Goal: Check status: Check status

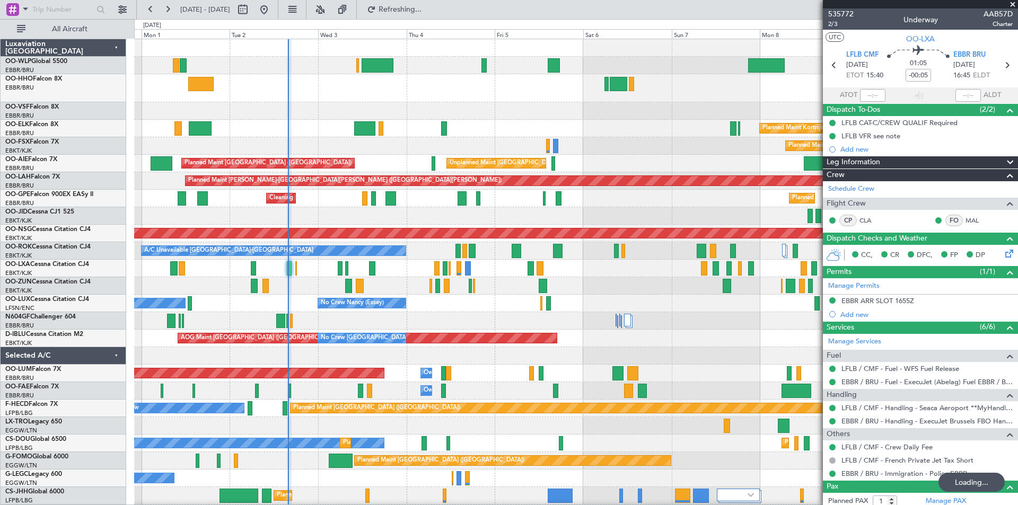
click at [422, 10] on span "Refreshing..." at bounding box center [400, 9] width 45 height 7
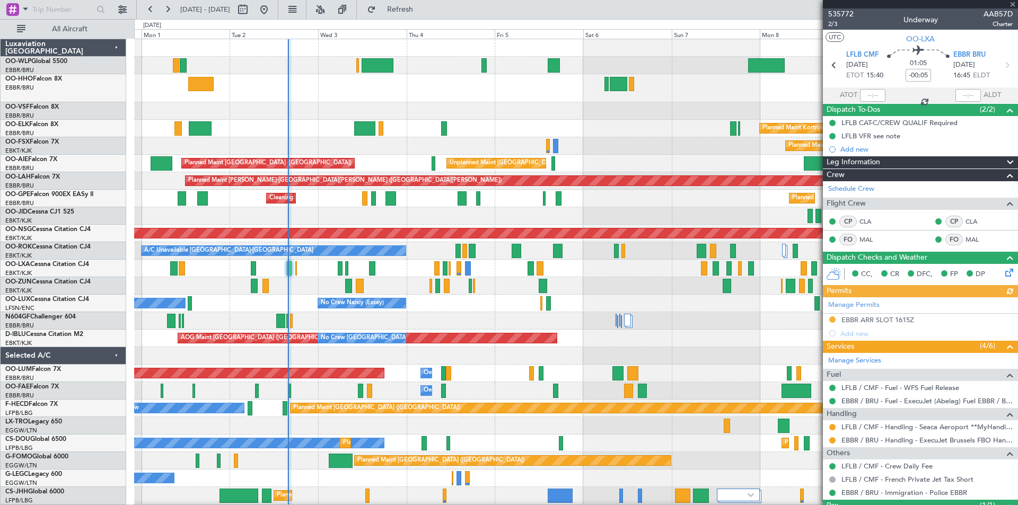
type input "14:36"
type input "15:39"
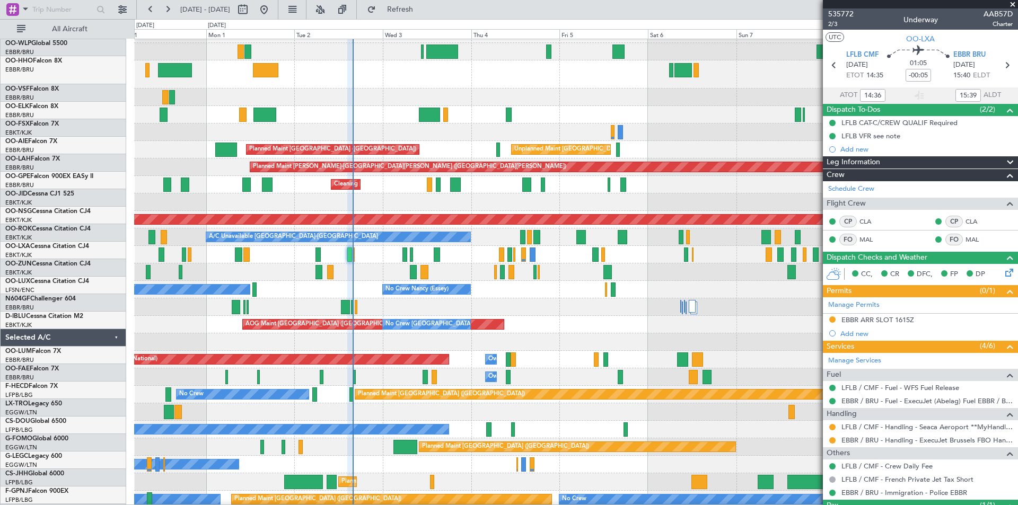
scroll to position [13, 0]
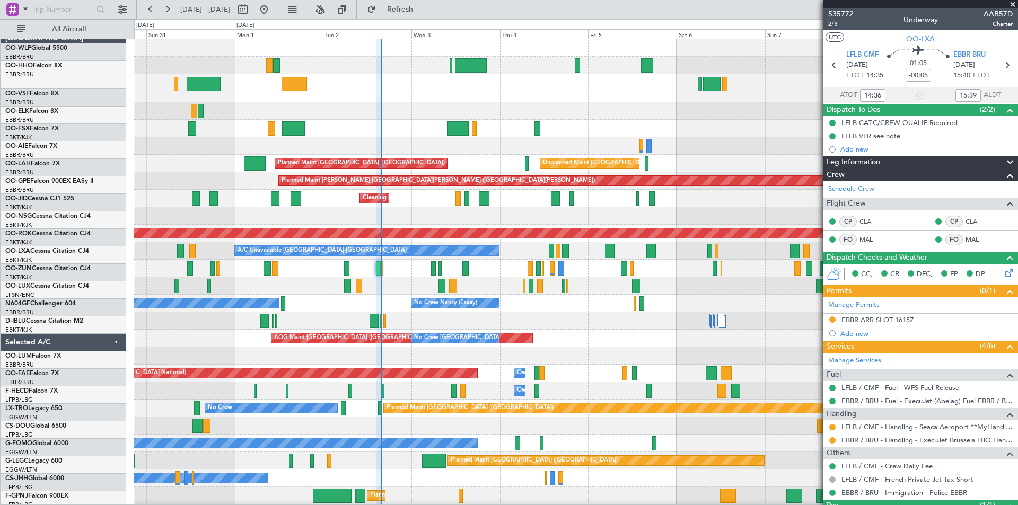
click at [631, 369] on div "Planned Maint [GEOGRAPHIC_DATA] ([GEOGRAPHIC_DATA]) Planned Maint [GEOGRAPHIC_D…" at bounding box center [575, 324] width 883 height 570
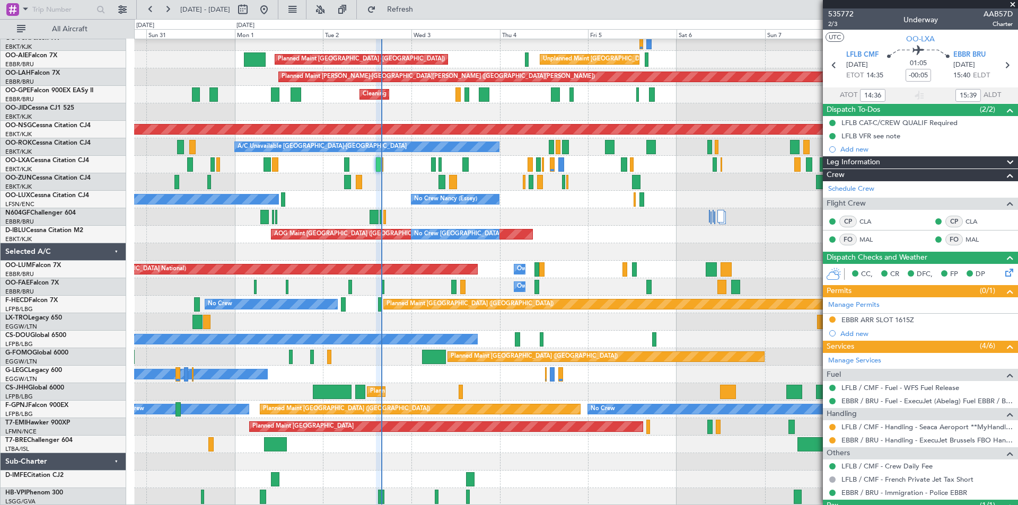
scroll to position [0, 0]
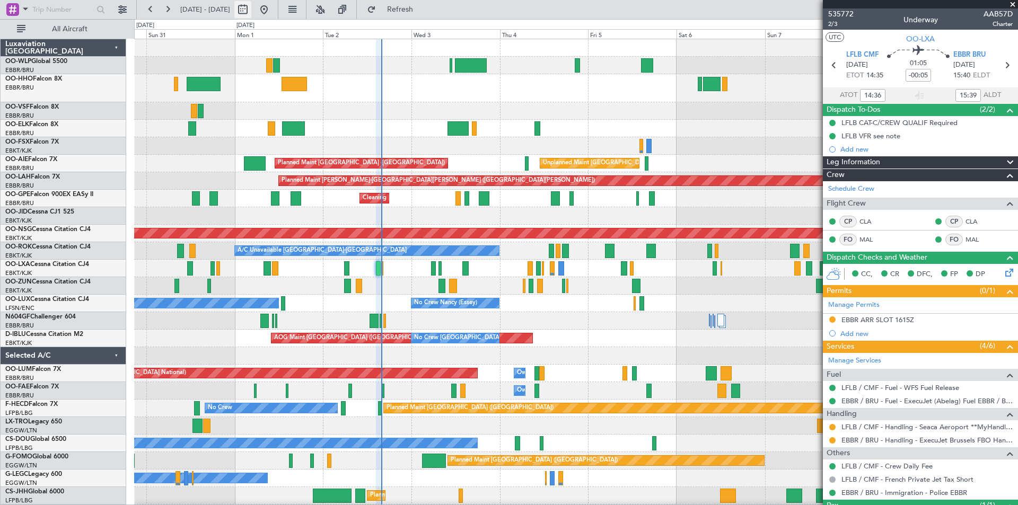
click at [251, 13] on button at bounding box center [242, 9] width 17 height 17
select select "8"
select select "2025"
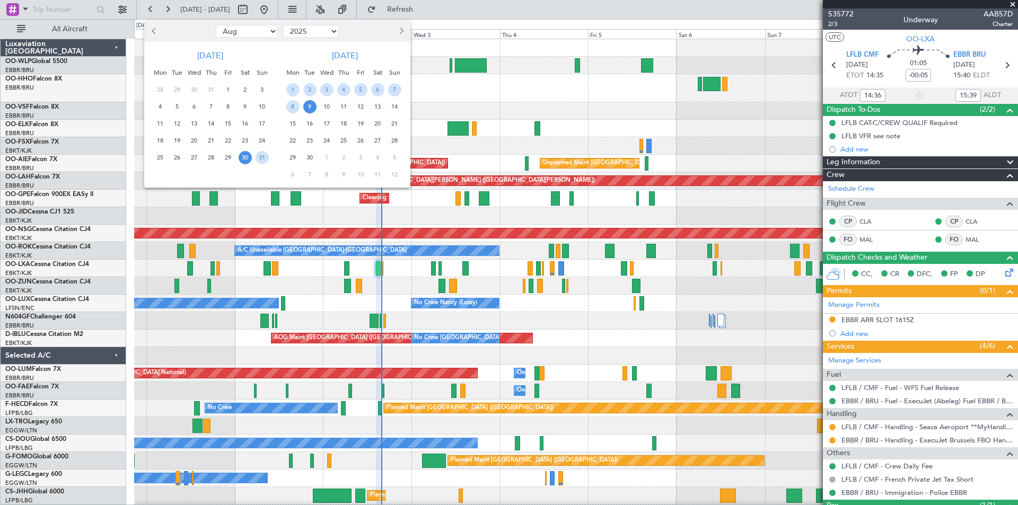
click at [246, 161] on span "30" at bounding box center [245, 157] width 13 height 13
click at [380, 109] on span "13" at bounding box center [377, 106] width 13 height 13
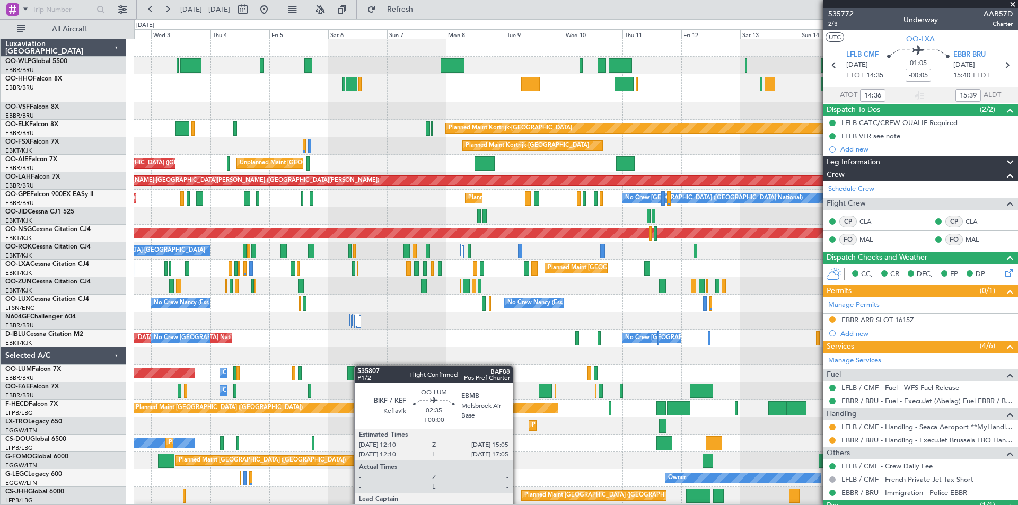
click at [359, 366] on div "Planned Maint Kortrijk-[GEOGRAPHIC_DATA] Planned Maint [GEOGRAPHIC_DATA]-[GEOGR…" at bounding box center [575, 324] width 883 height 570
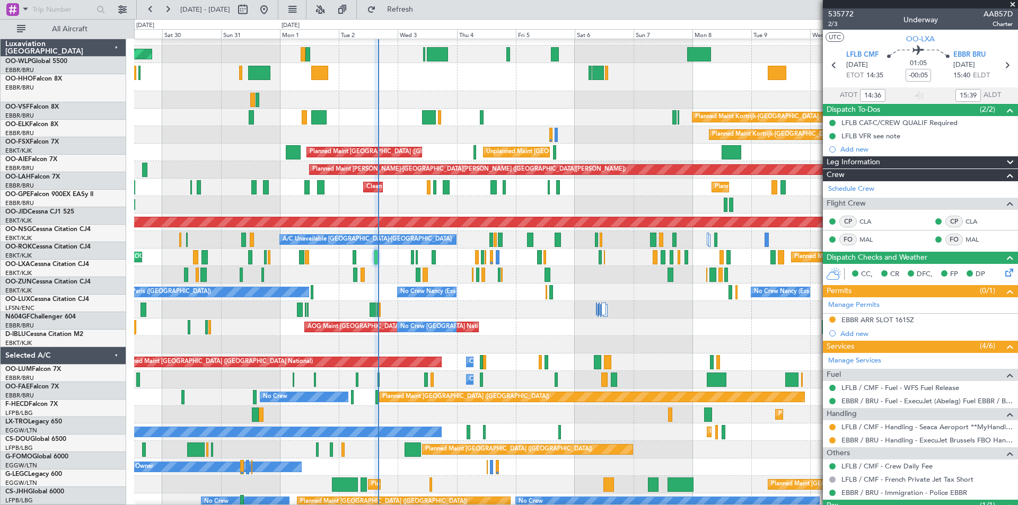
click at [655, 298] on div "No Crew [PERSON_NAME] ([PERSON_NAME]) No Crew [PERSON_NAME] ([PERSON_NAME]) No …" at bounding box center [575, 292] width 883 height 17
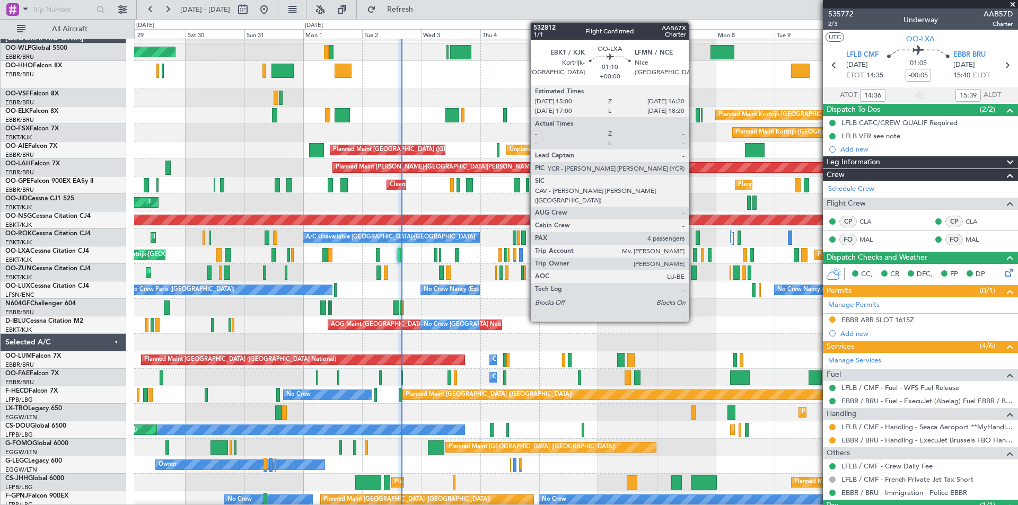
click at [693, 259] on div at bounding box center [695, 255] width 4 height 14
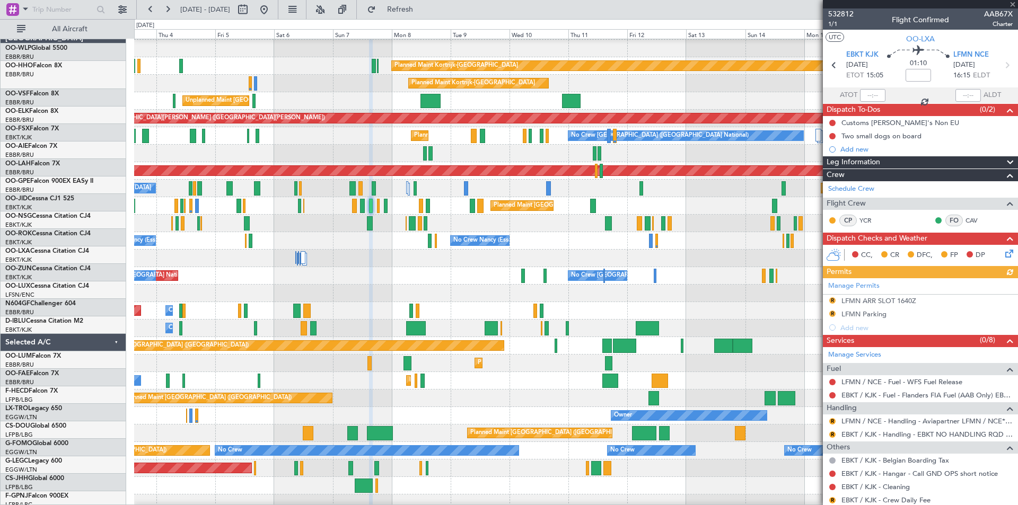
scroll to position [63, 0]
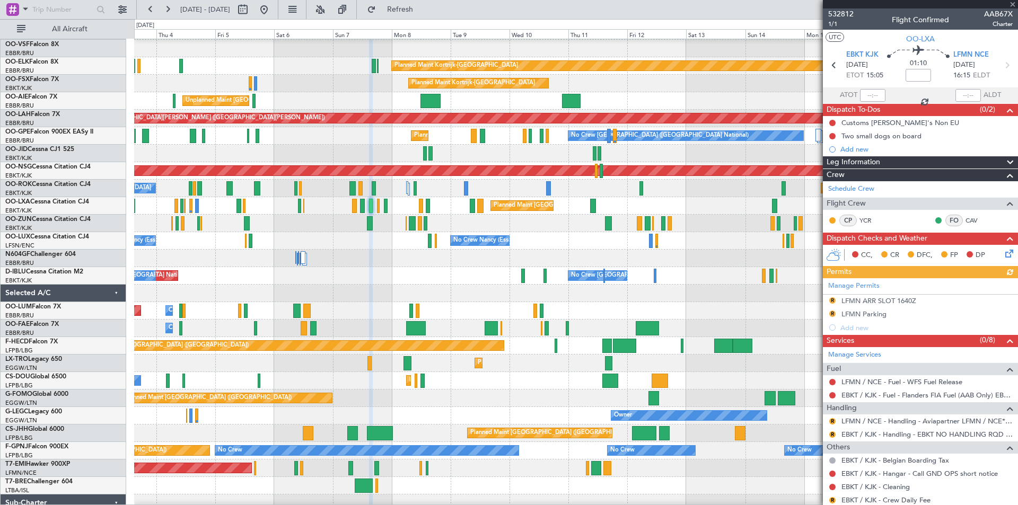
click at [406, 277] on div "AOG Maint [GEOGRAPHIC_DATA] ([GEOGRAPHIC_DATA] National) No Crew [GEOGRAPHIC_DA…" at bounding box center [575, 275] width 883 height 17
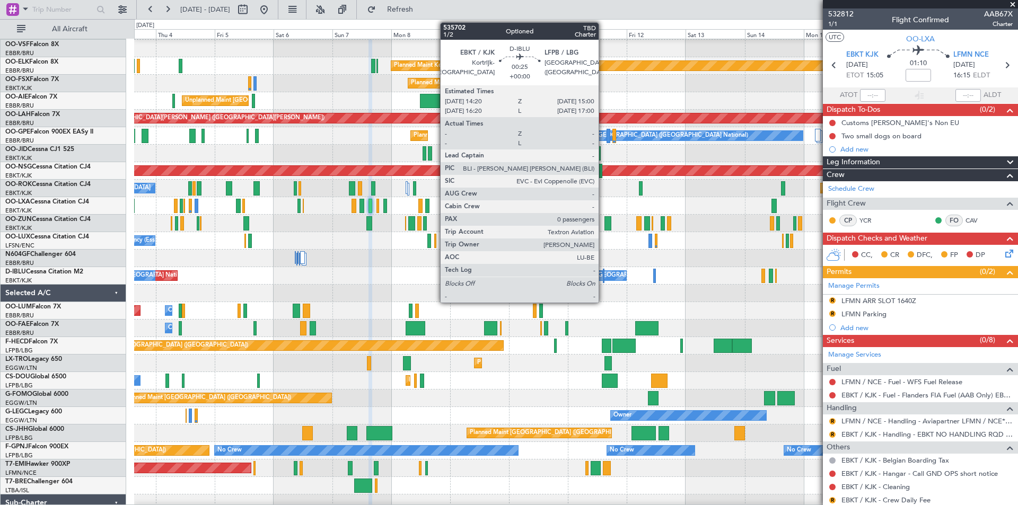
click at [603, 276] on div at bounding box center [604, 276] width 2 height 14
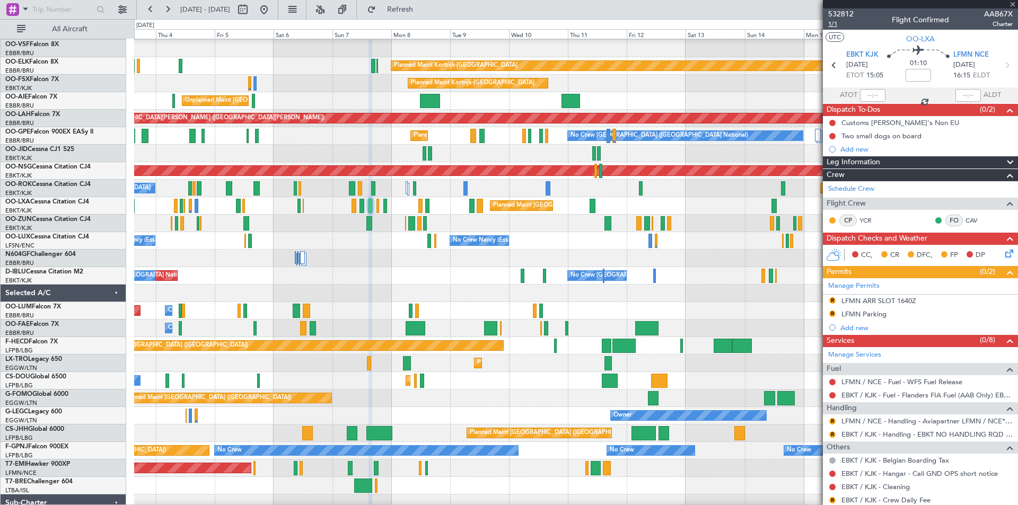
type input "0"
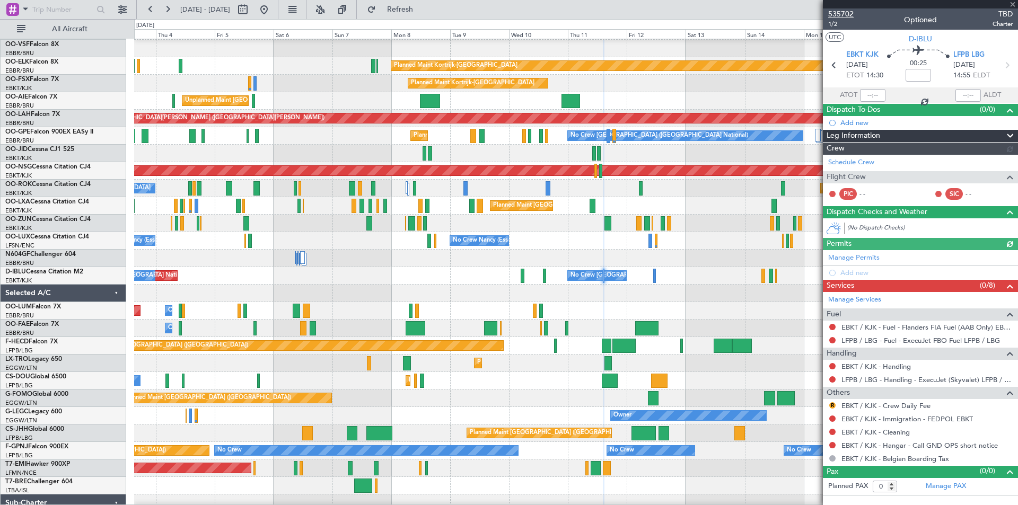
click at [846, 14] on span "535702" at bounding box center [840, 13] width 25 height 11
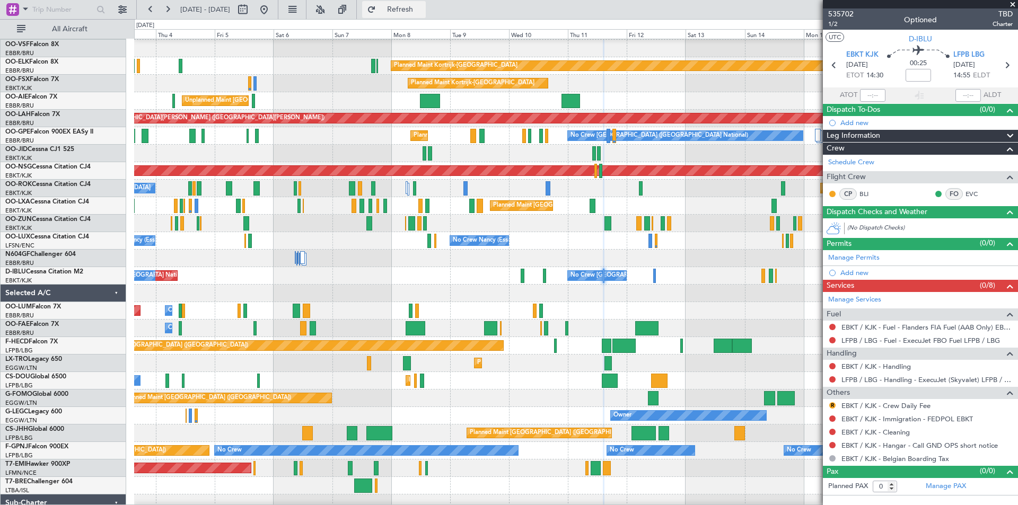
click at [422, 11] on span "Refresh" at bounding box center [400, 9] width 45 height 7
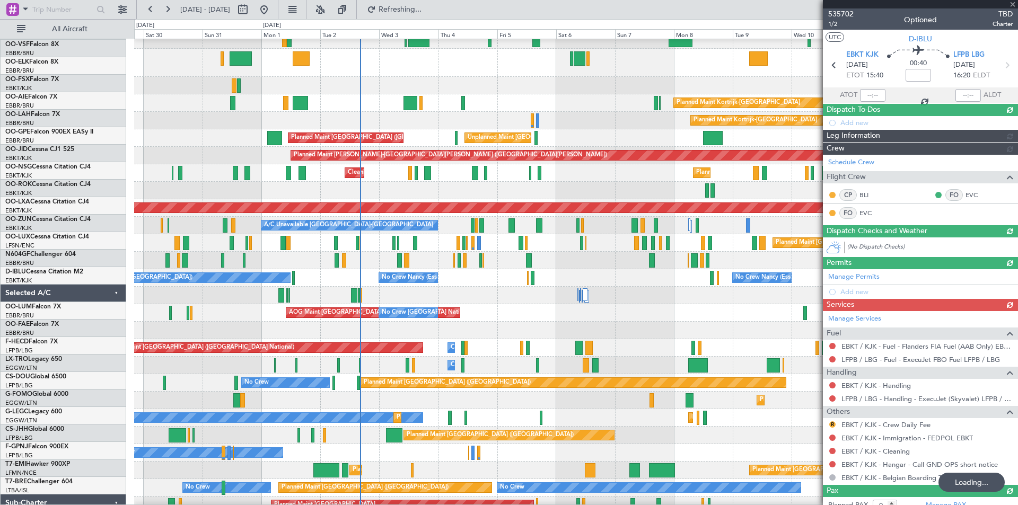
click at [656, 299] on div at bounding box center [575, 295] width 883 height 17
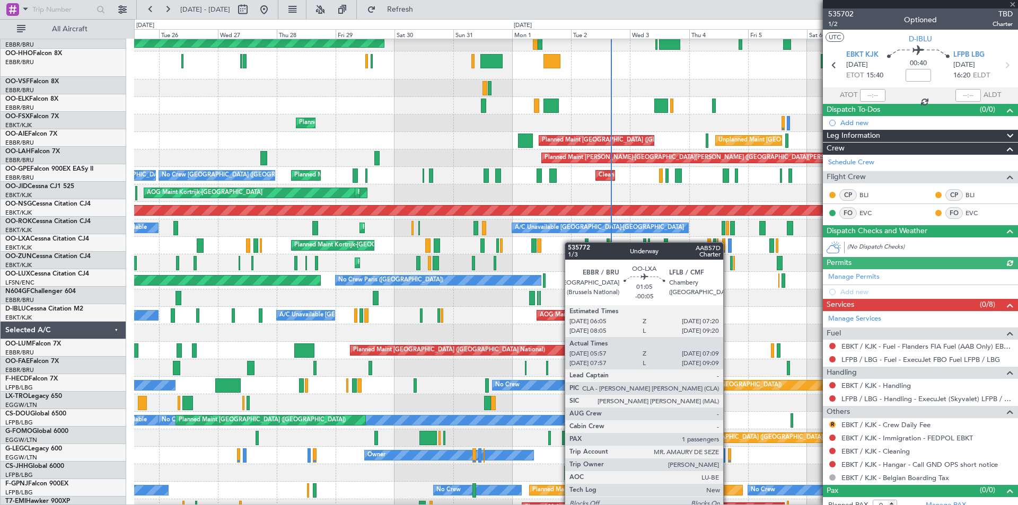
scroll to position [20, 0]
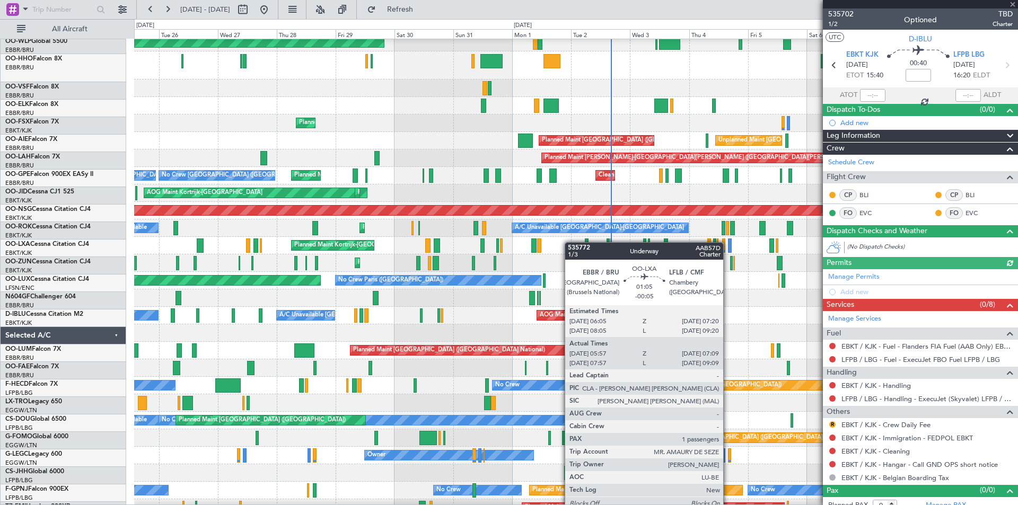
click at [651, 245] on div "Planned Maint Kortrijk-[GEOGRAPHIC_DATA] Planned Maint [GEOGRAPHIC_DATA] ([GEOG…" at bounding box center [575, 245] width 883 height 17
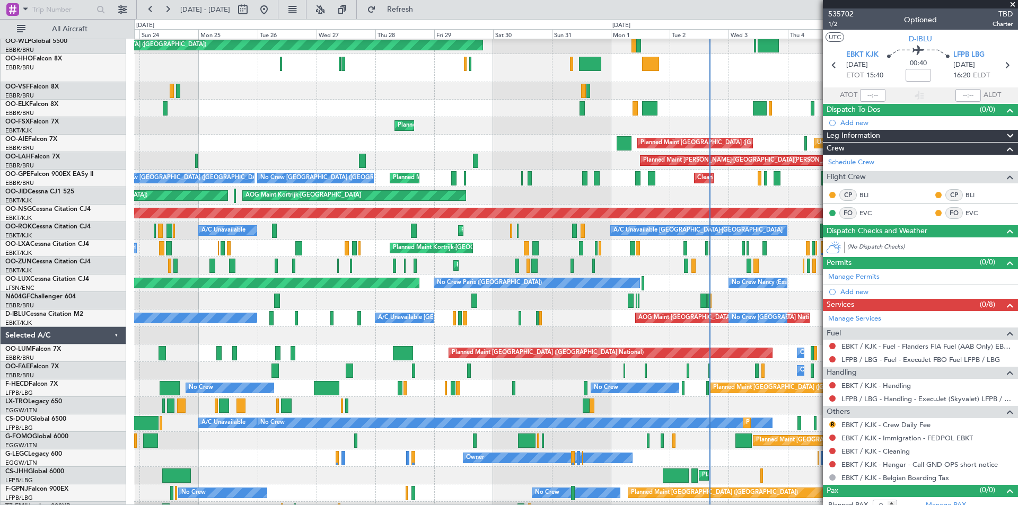
scroll to position [16, 0]
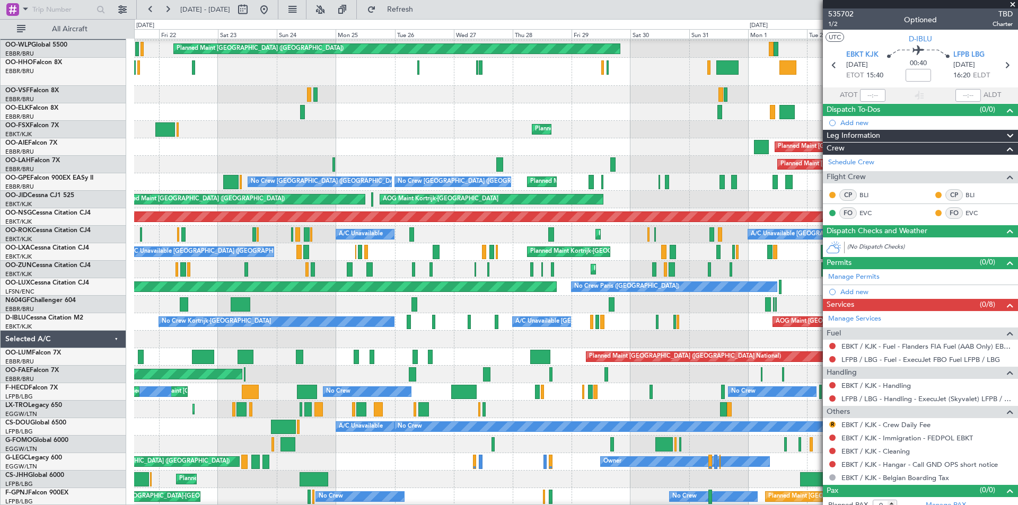
click at [584, 163] on div "Planned Maint [PERSON_NAME]-[GEOGRAPHIC_DATA][PERSON_NAME] ([GEOGRAPHIC_DATA][P…" at bounding box center [575, 164] width 883 height 17
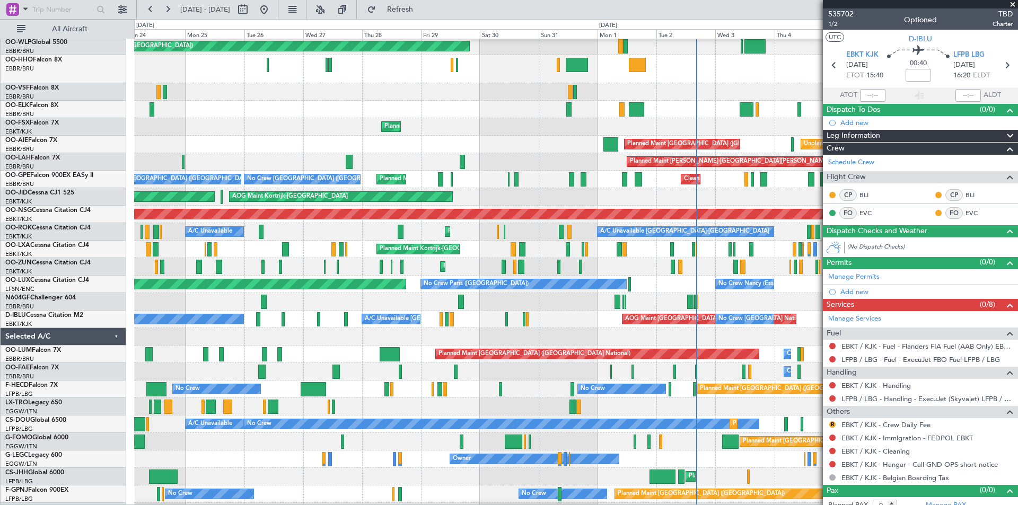
click at [470, 173] on div "Planned Maint [GEOGRAPHIC_DATA] ([GEOGRAPHIC_DATA] National) No Crew [GEOGRAPHI…" at bounding box center [575, 179] width 883 height 17
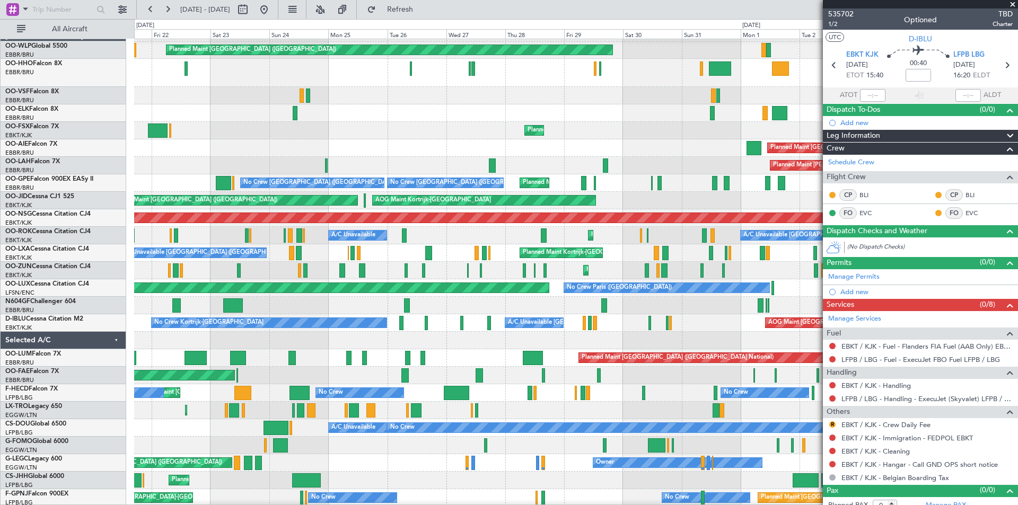
click at [578, 133] on div "Planned Maint Kortrijk-[GEOGRAPHIC_DATA] Planned Maint [GEOGRAPHIC_DATA]-[GEOGR…" at bounding box center [575, 130] width 883 height 17
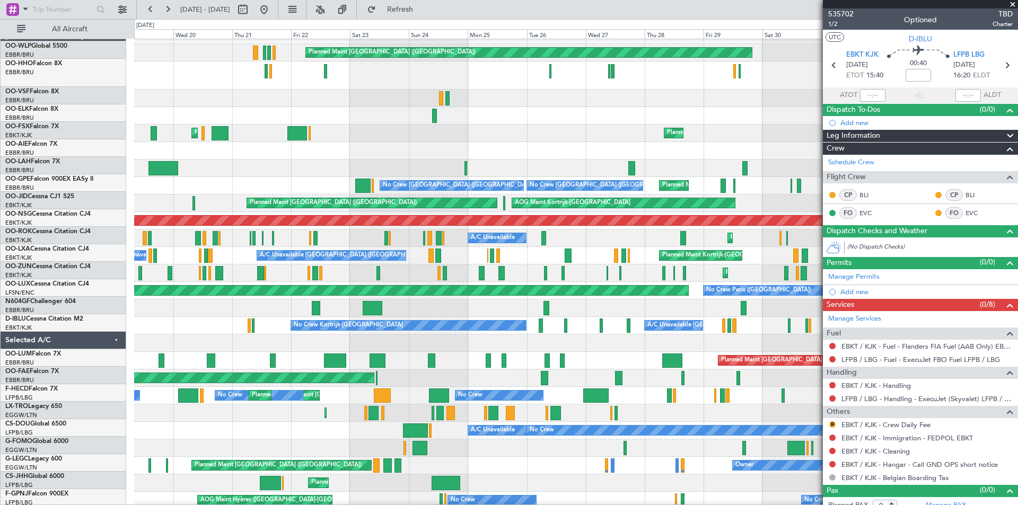
scroll to position [13, 0]
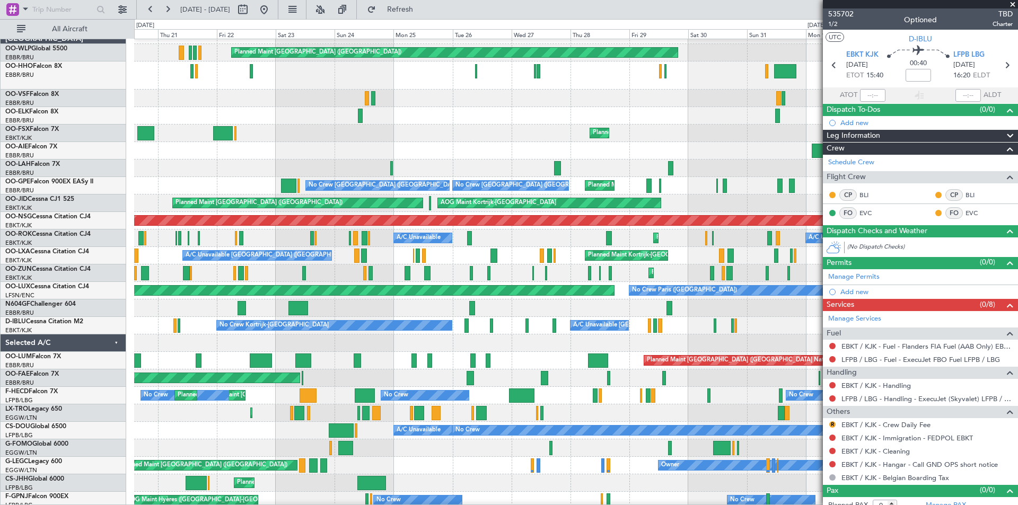
click at [464, 166] on div "Planned Maint [PERSON_NAME]-[GEOGRAPHIC_DATA][PERSON_NAME] ([GEOGRAPHIC_DATA][P…" at bounding box center [575, 168] width 883 height 17
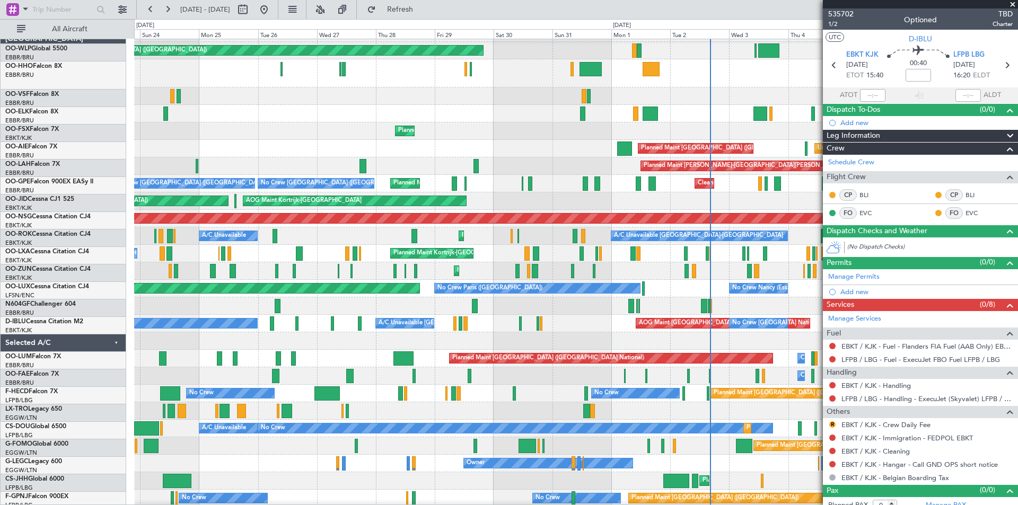
scroll to position [15, 0]
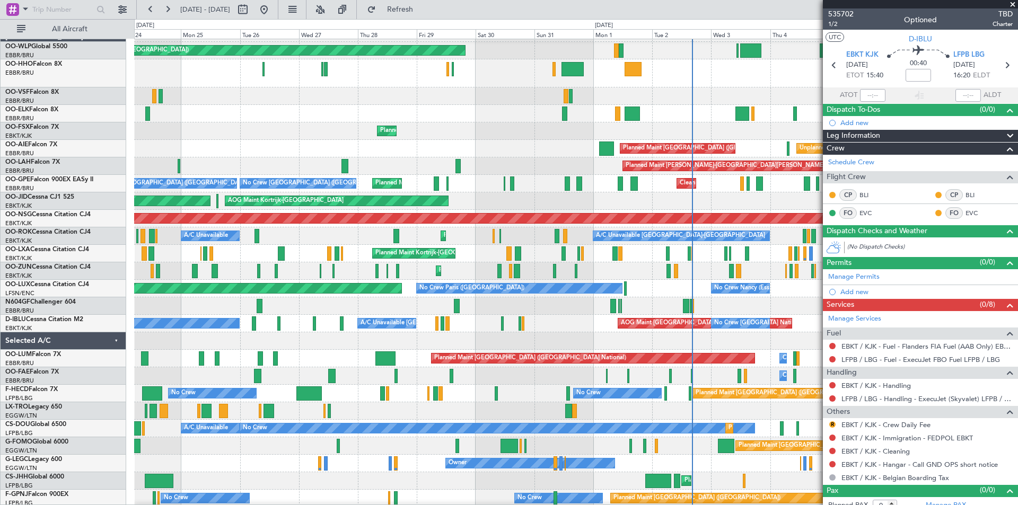
click at [444, 163] on div "Planned Maint [PERSON_NAME]-[GEOGRAPHIC_DATA][PERSON_NAME] ([GEOGRAPHIC_DATA][P…" at bounding box center [575, 165] width 883 height 17
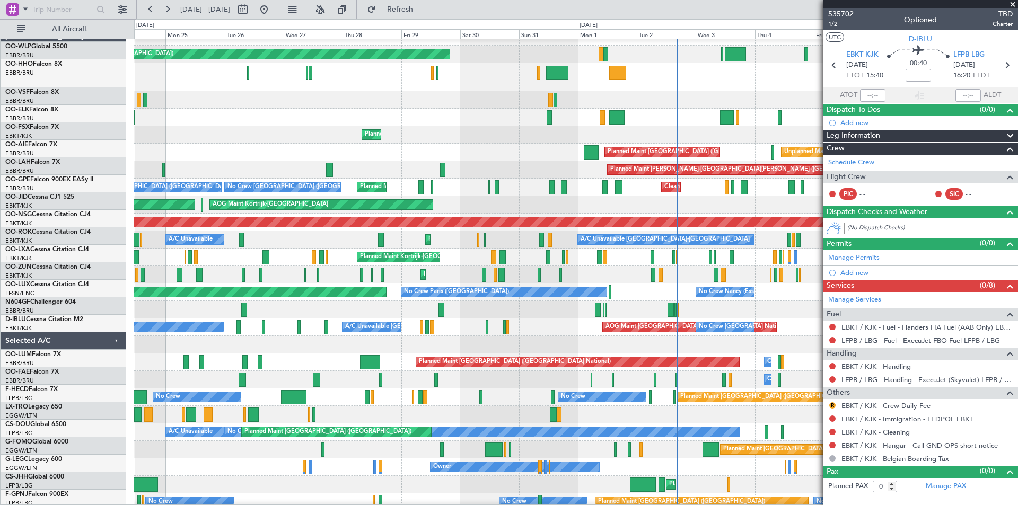
scroll to position [11, 0]
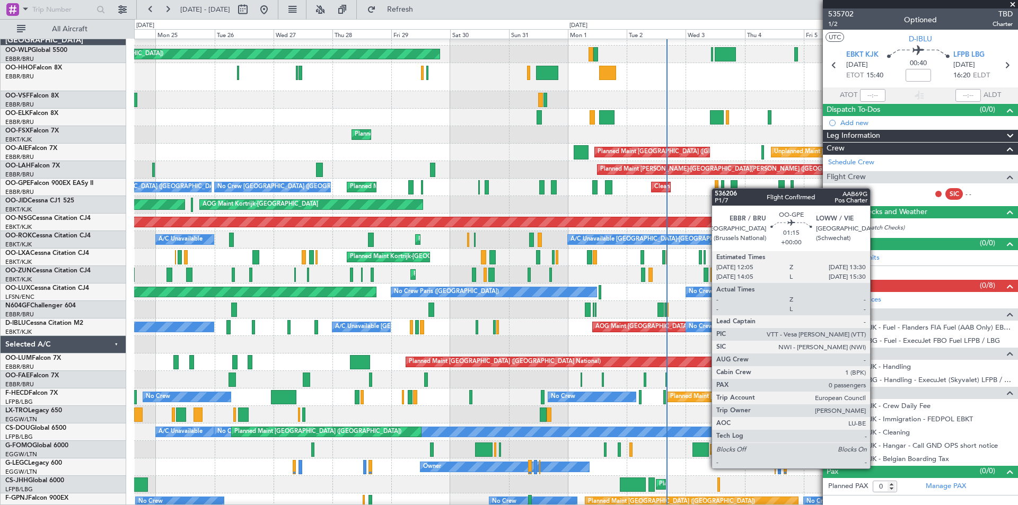
click at [716, 188] on div at bounding box center [717, 187] width 4 height 14
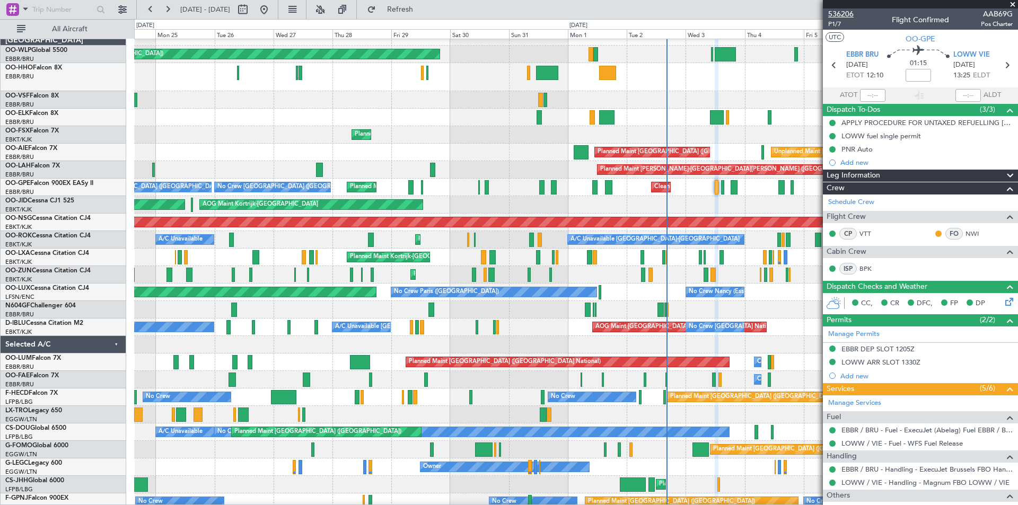
click at [833, 8] on span "536206" at bounding box center [840, 13] width 25 height 11
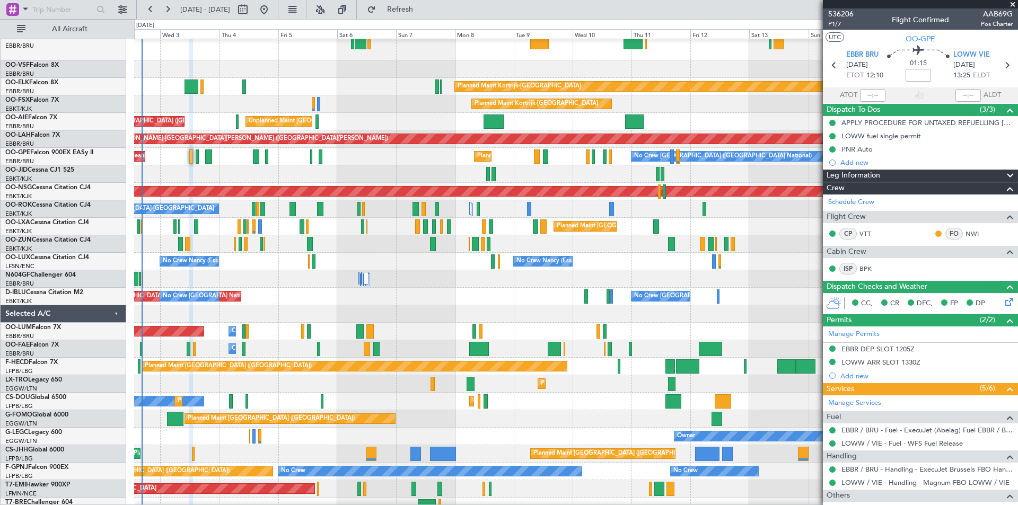
click at [165, 284] on div at bounding box center [575, 278] width 883 height 17
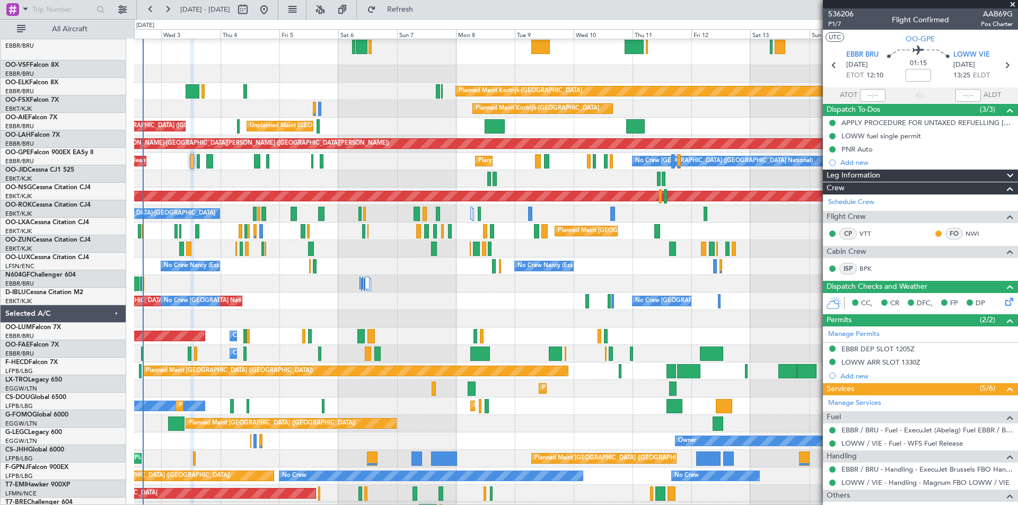
scroll to position [37, 0]
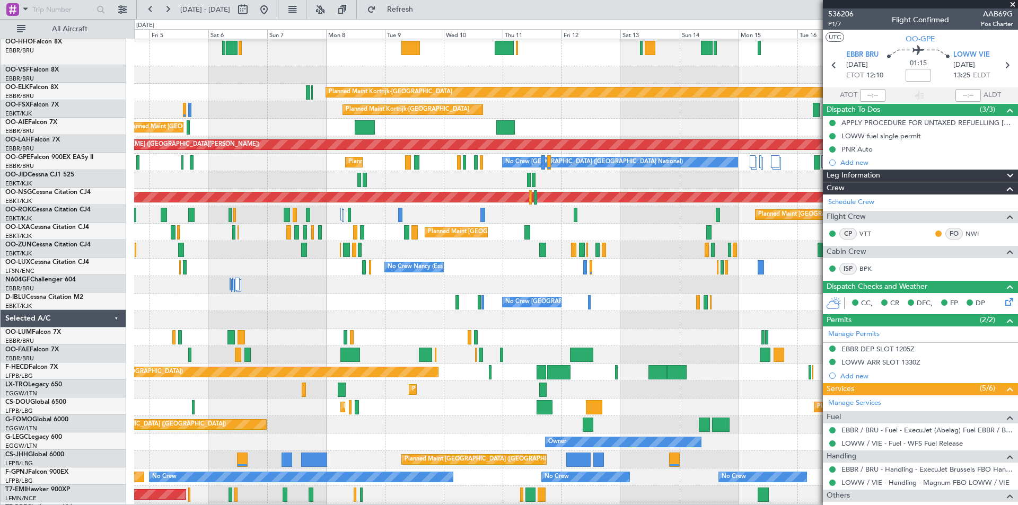
scroll to position [36, 0]
click at [501, 314] on div at bounding box center [575, 319] width 883 height 17
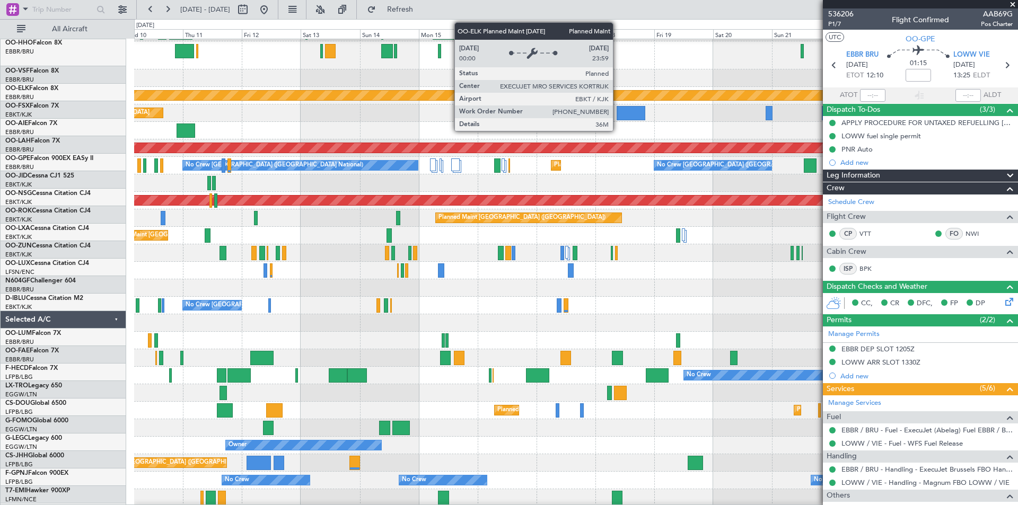
scroll to position [33, 0]
click at [305, 95] on div "Planned Maint Kortrijk-[GEOGRAPHIC_DATA]" at bounding box center [565, 96] width 1118 height 10
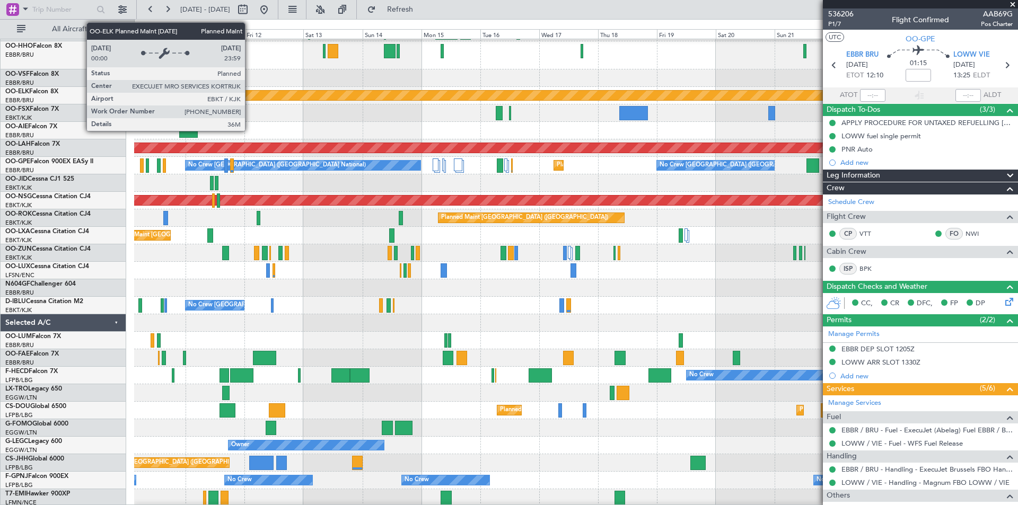
scroll to position [39, 0]
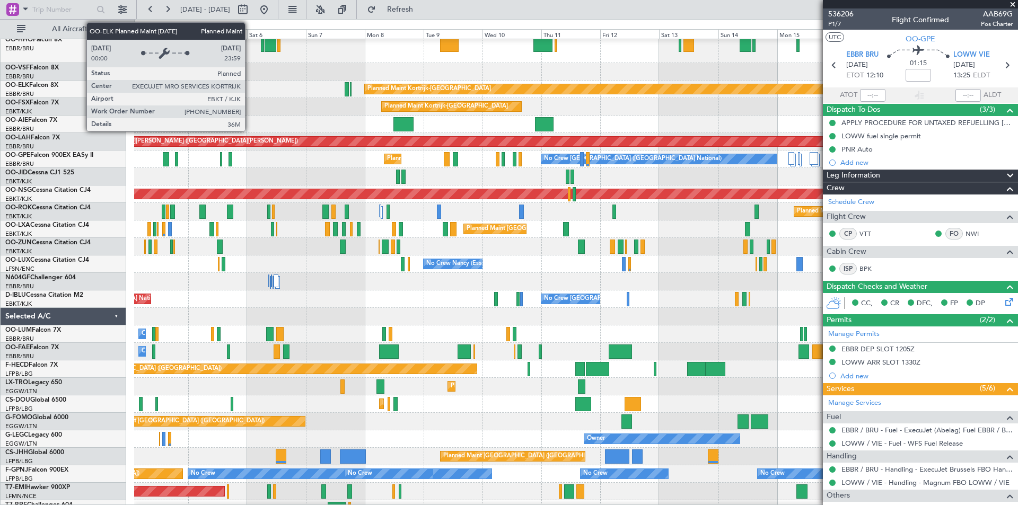
click at [605, 86] on div "Planned Maint Kortrijk-[GEOGRAPHIC_DATA]" at bounding box center [924, 89] width 1118 height 10
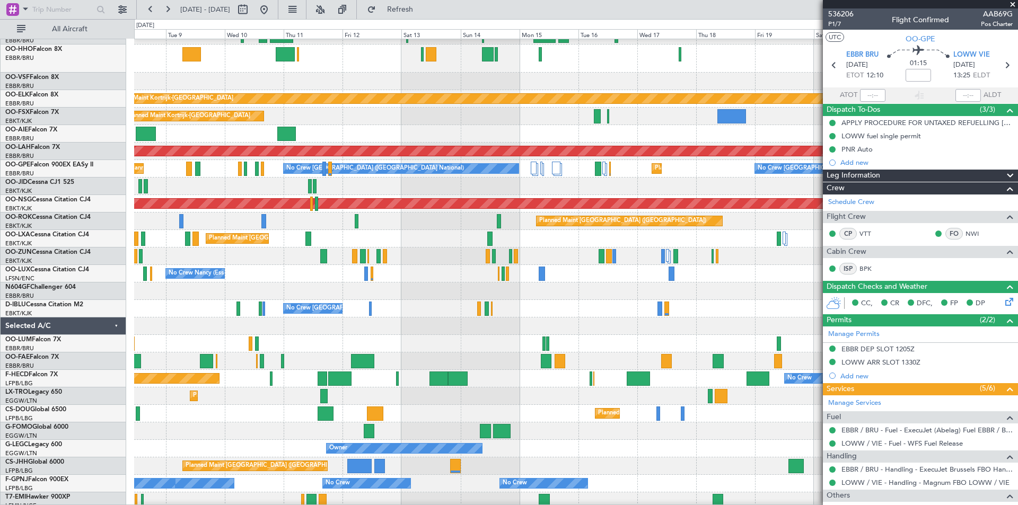
scroll to position [28, 0]
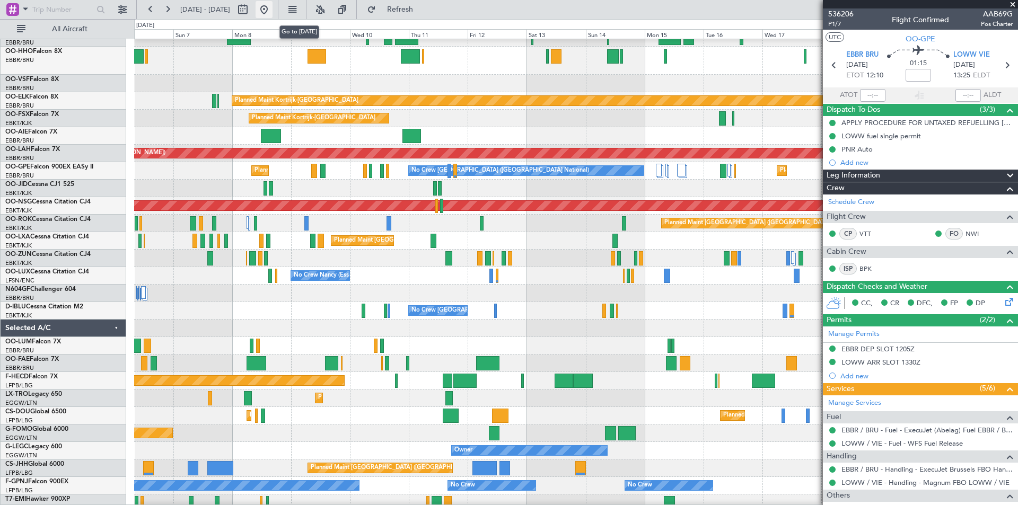
click at [272, 11] on button at bounding box center [264, 9] width 17 height 17
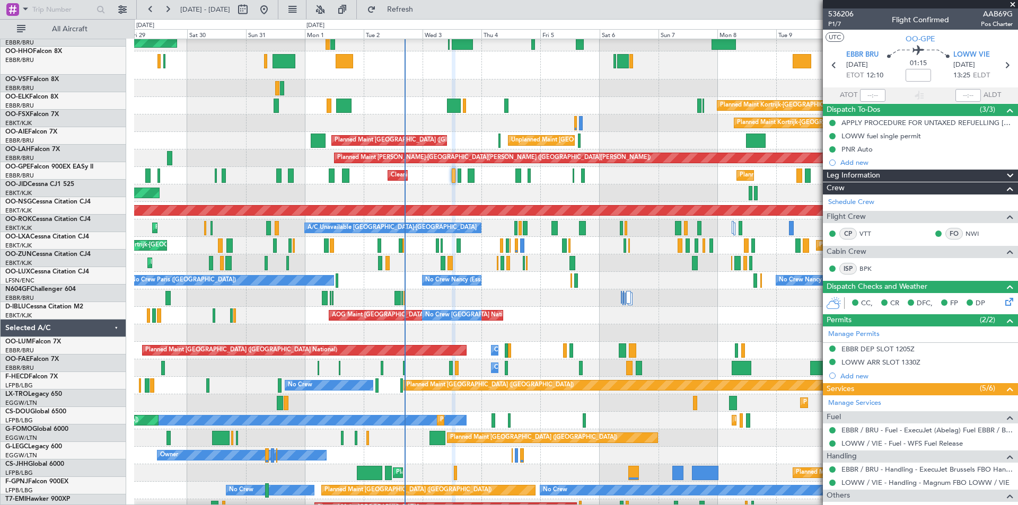
scroll to position [23, 0]
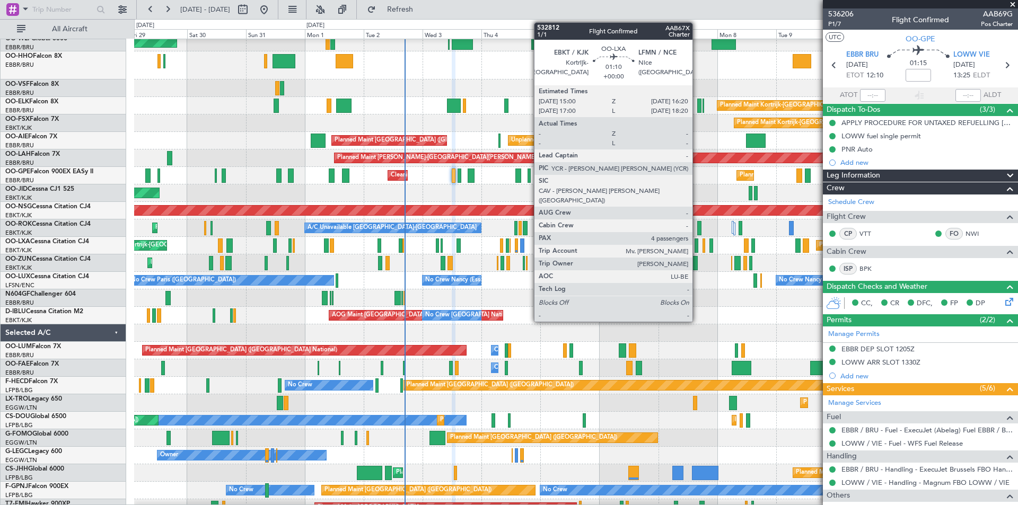
click at [697, 245] on div at bounding box center [696, 246] width 4 height 14
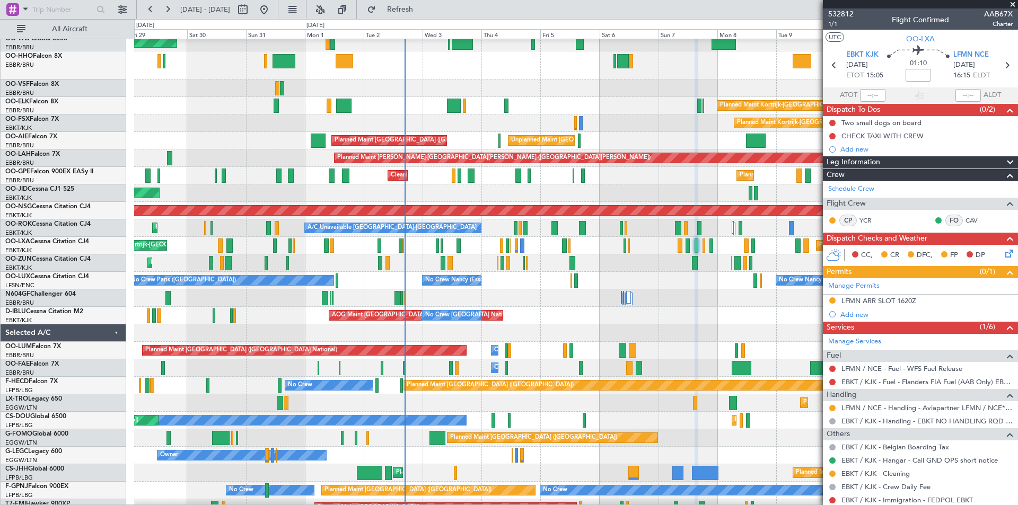
click at [1012, 6] on span at bounding box center [1012, 5] width 11 height 10
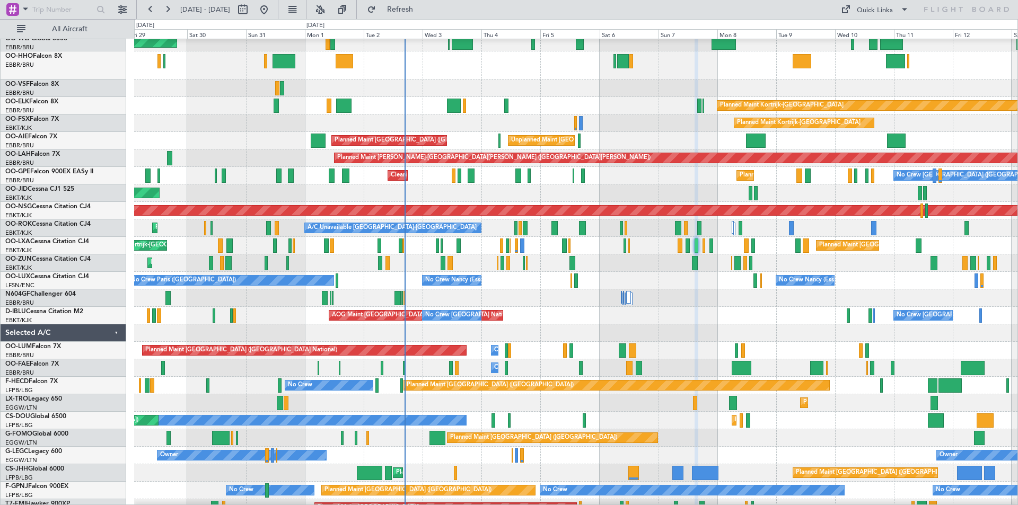
type input "0"
